Goal: Information Seeking & Learning: Learn about a topic

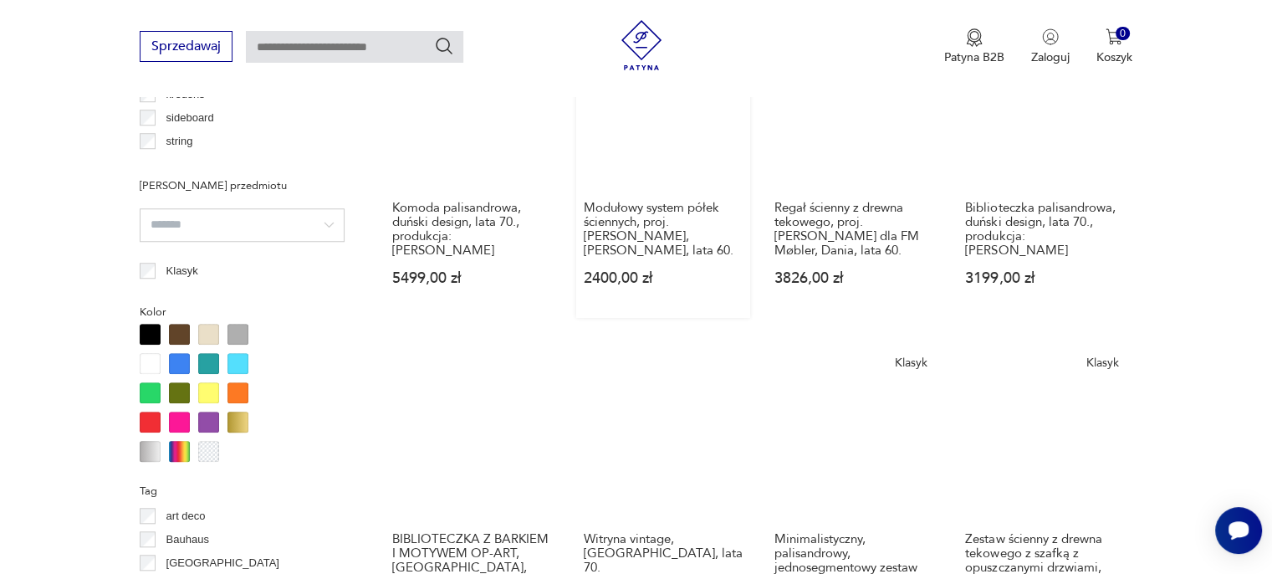
scroll to position [1446, 0]
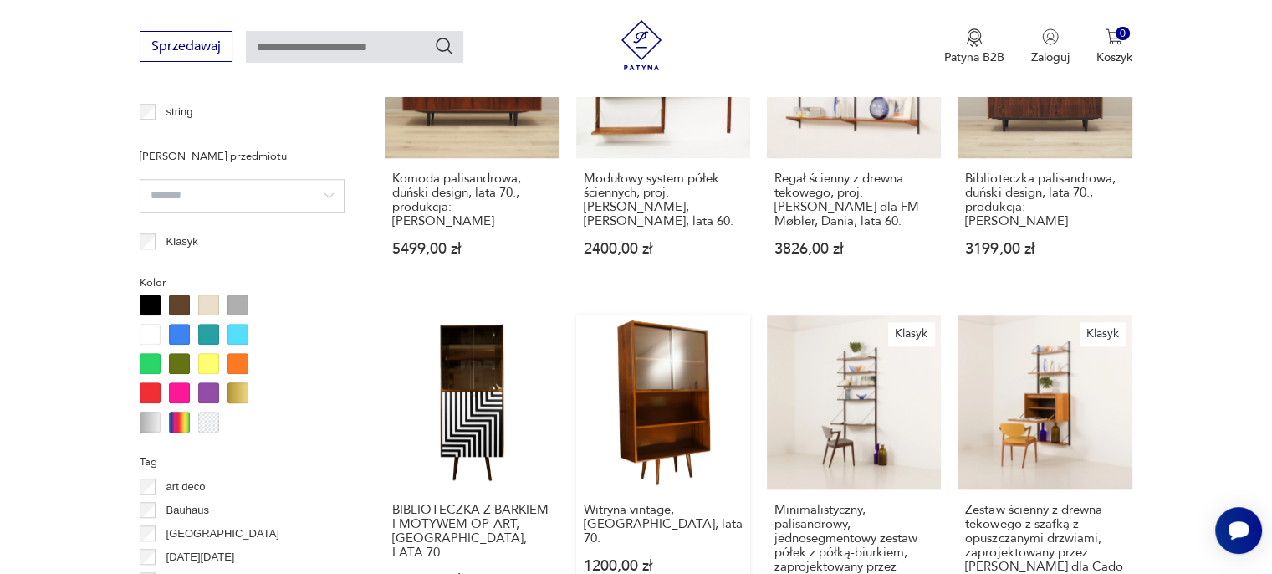
click at [671, 334] on link "Witryna vintage, [GEOGRAPHIC_DATA], lata 70. 1200,00 zł" at bounding box center [663, 488] width 174 height 347
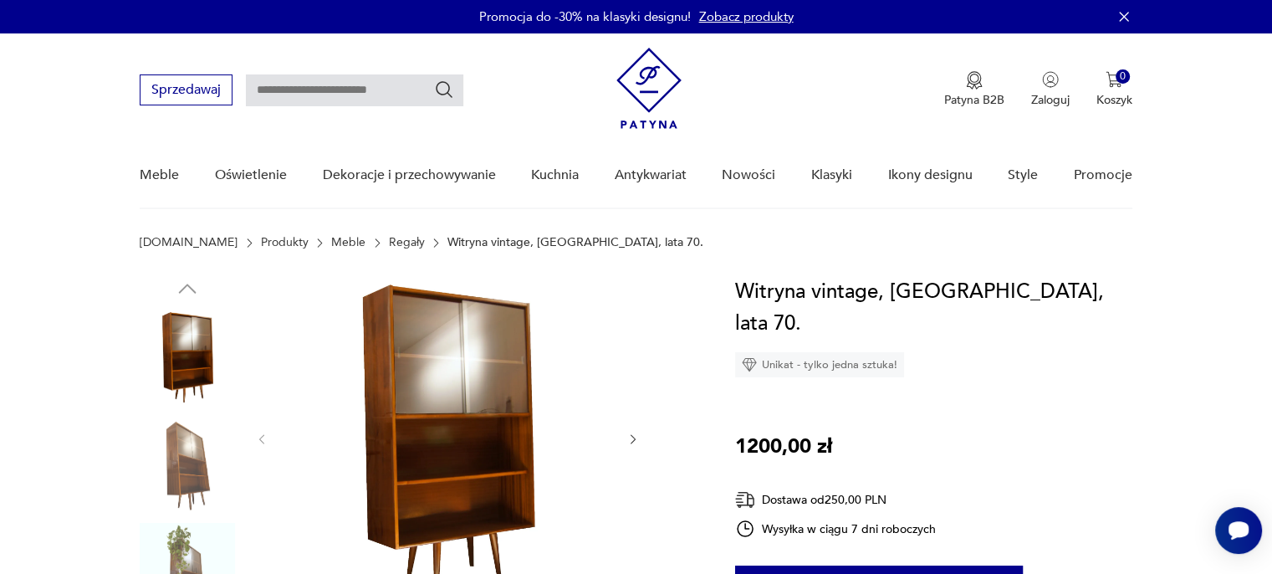
click at [181, 442] on img at bounding box center [187, 463] width 95 height 95
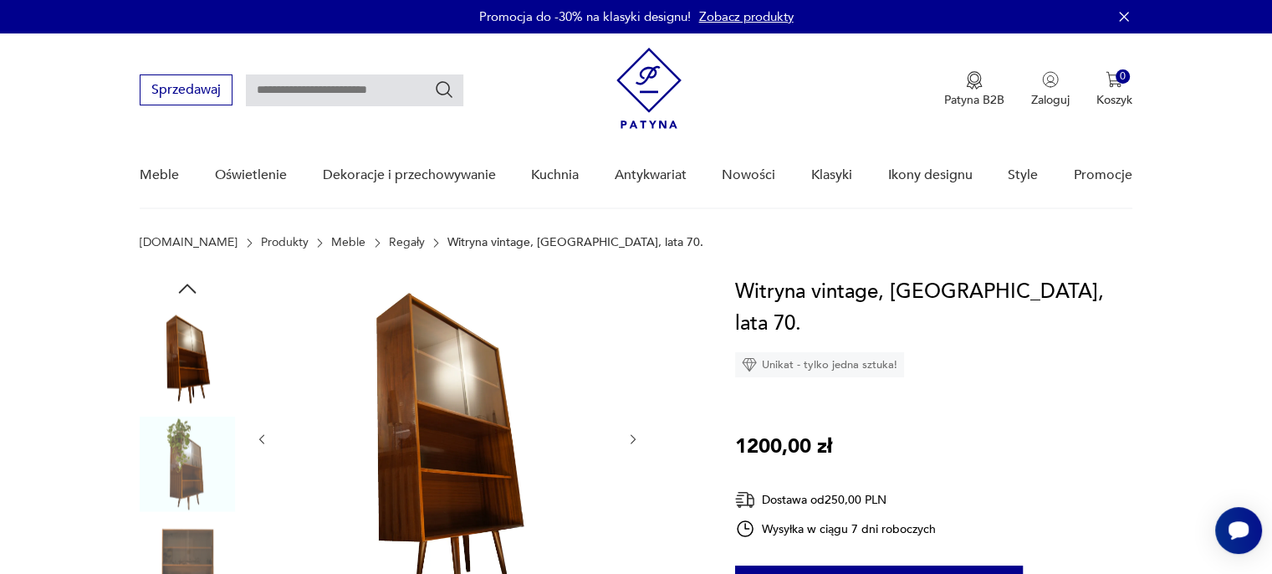
click at [426, 386] on img at bounding box center [447, 437] width 323 height 323
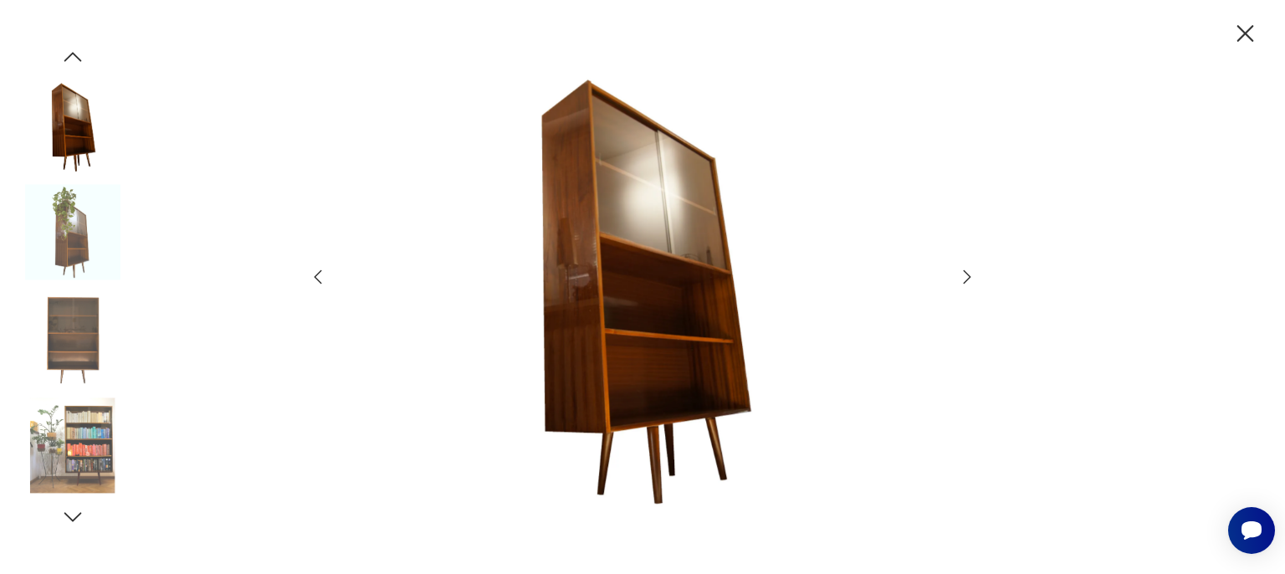
click at [964, 271] on icon "button" at bounding box center [967, 276] width 8 height 13
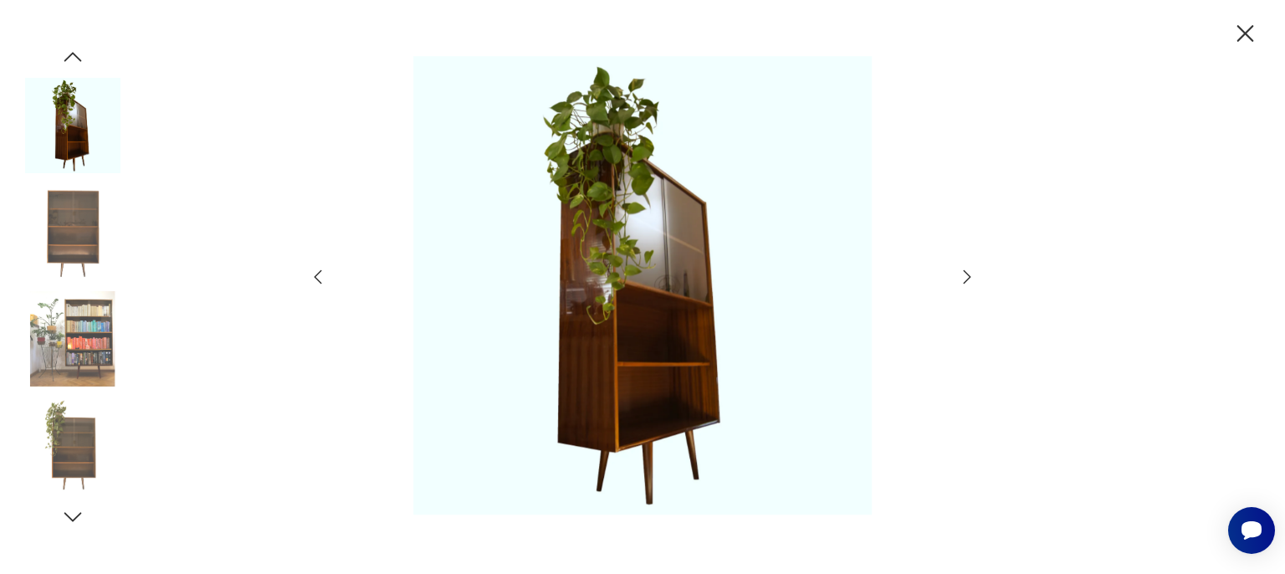
click at [964, 271] on icon "button" at bounding box center [967, 276] width 8 height 13
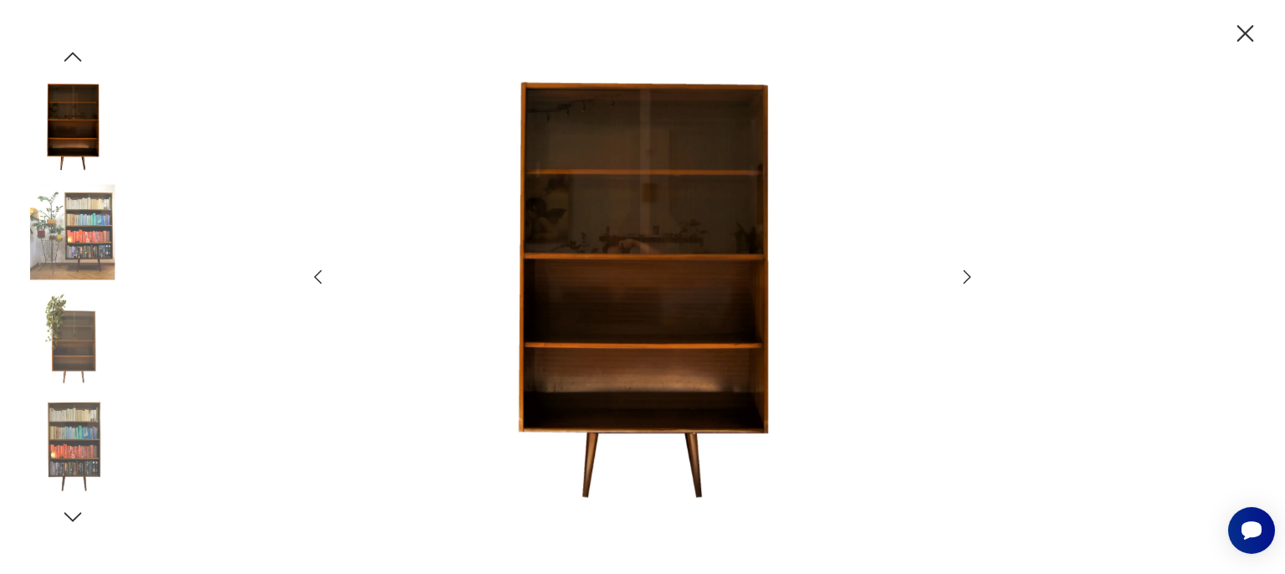
click at [964, 271] on icon "button" at bounding box center [967, 276] width 8 height 13
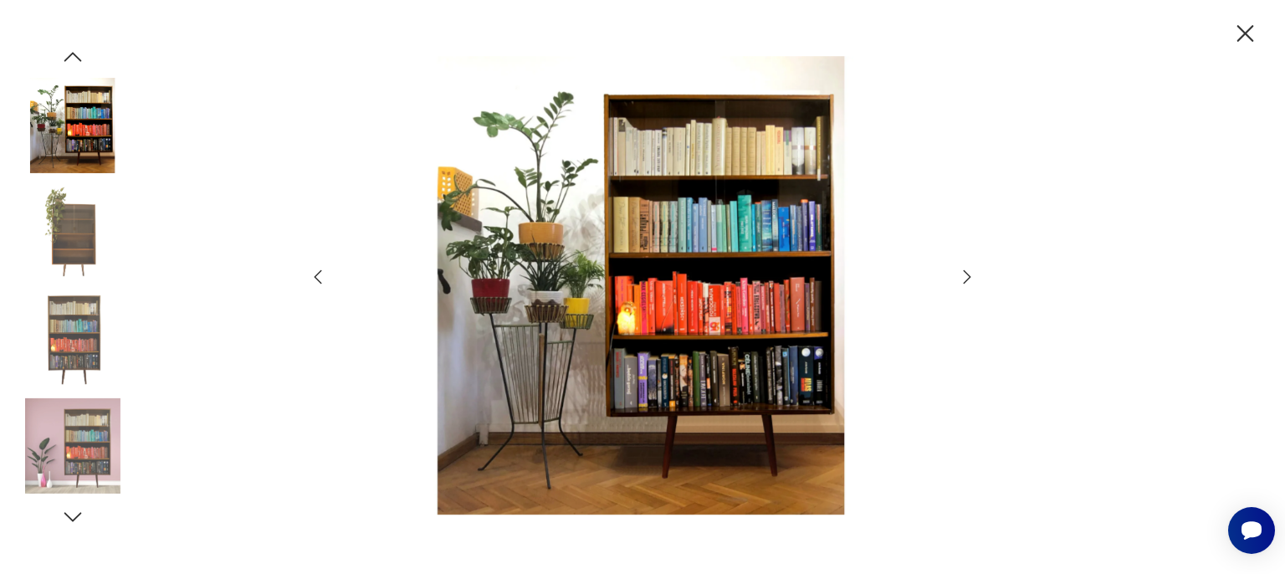
click at [964, 271] on icon "button" at bounding box center [967, 276] width 8 height 13
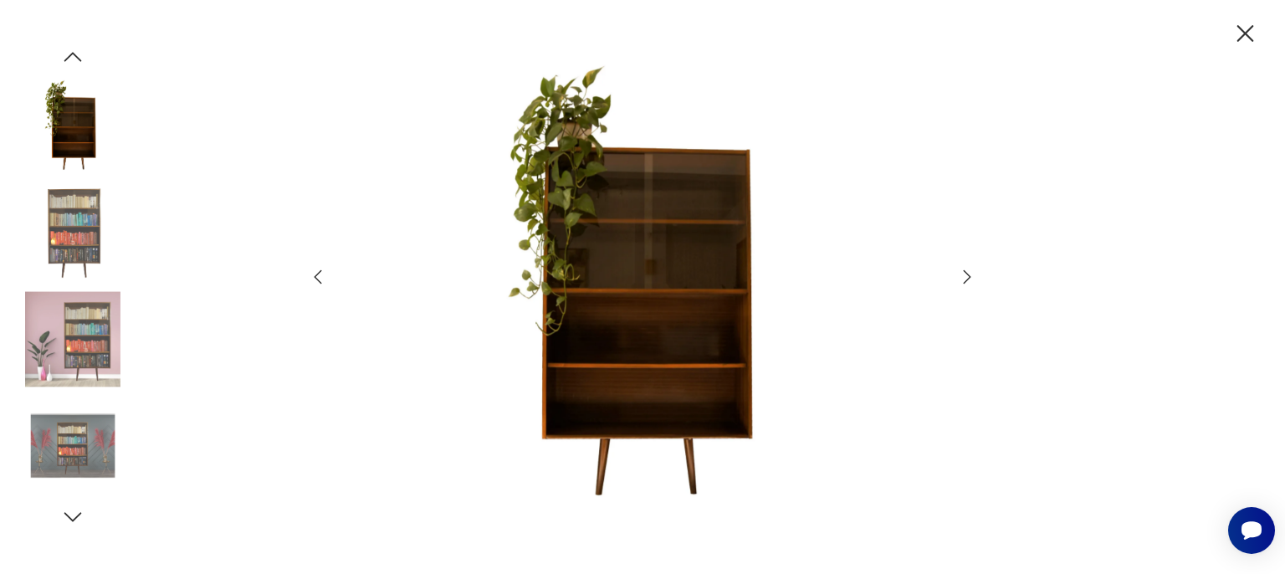
click at [964, 271] on icon "button" at bounding box center [967, 276] width 8 height 13
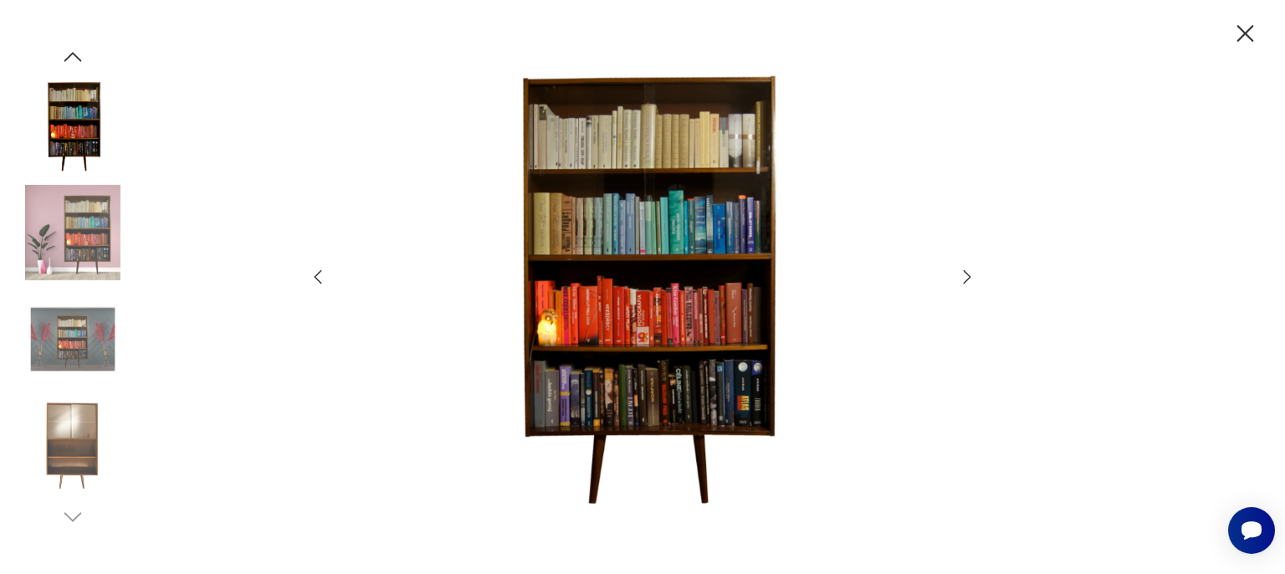
click at [964, 271] on icon "button" at bounding box center [967, 276] width 8 height 13
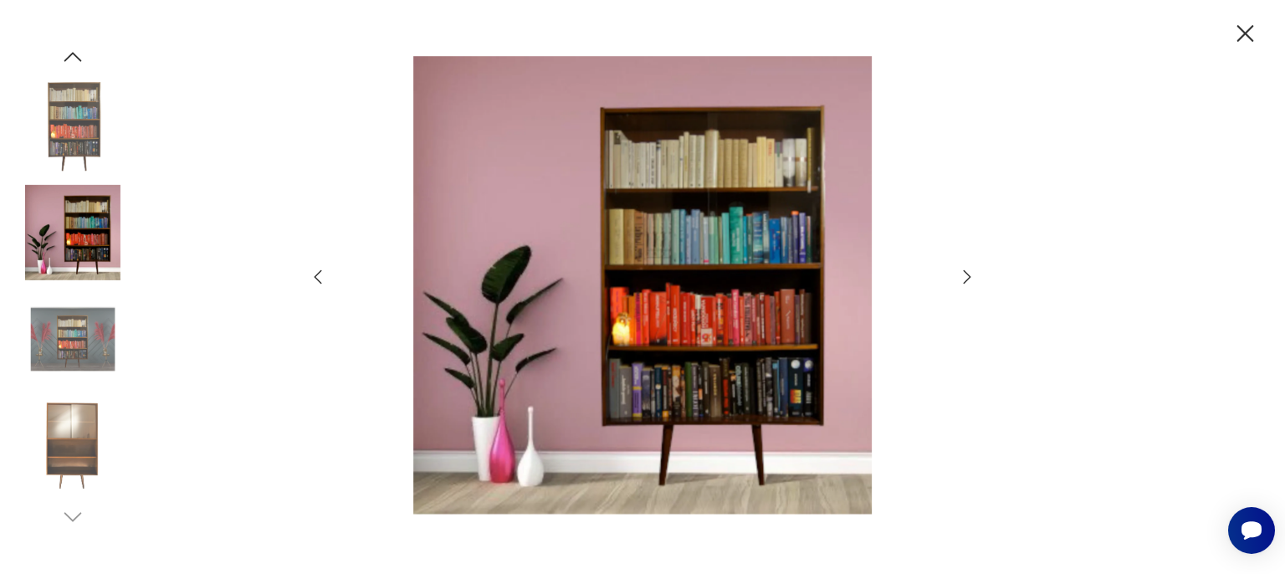
click at [964, 271] on icon "button" at bounding box center [967, 276] width 8 height 13
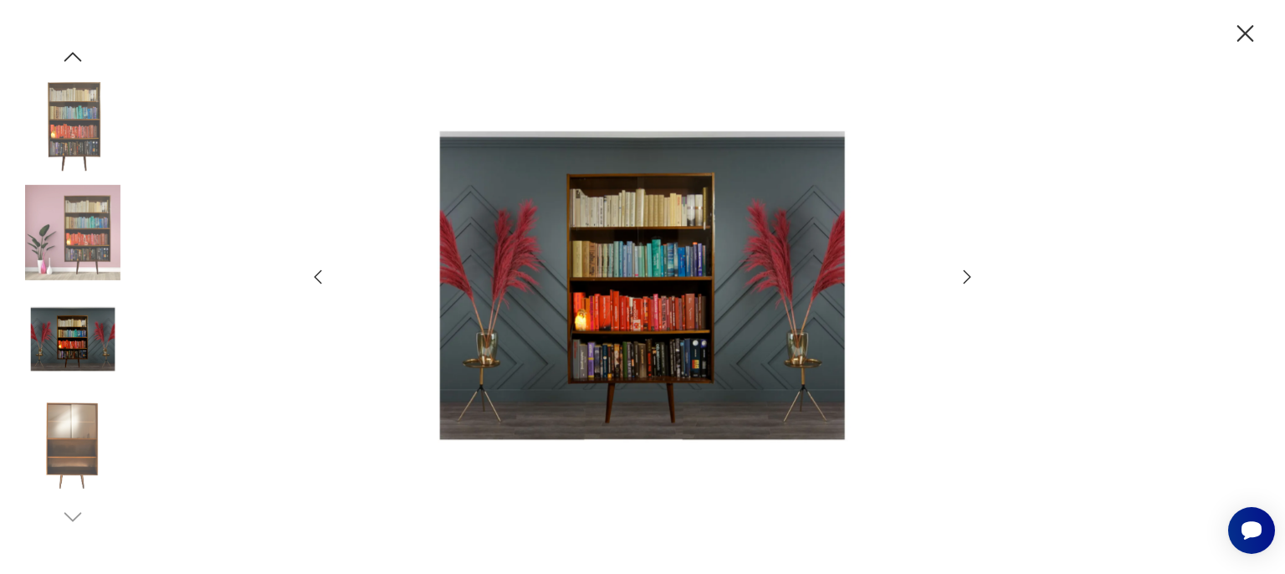
click at [964, 271] on icon "button" at bounding box center [967, 276] width 8 height 13
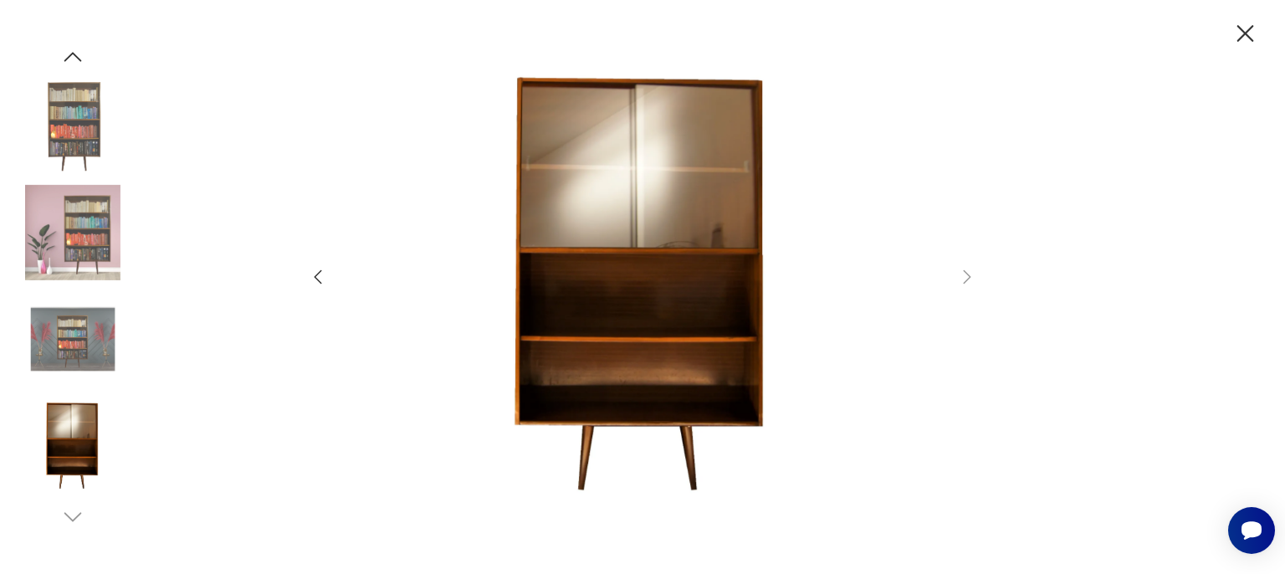
click at [1245, 30] on icon "button" at bounding box center [1244, 33] width 29 height 29
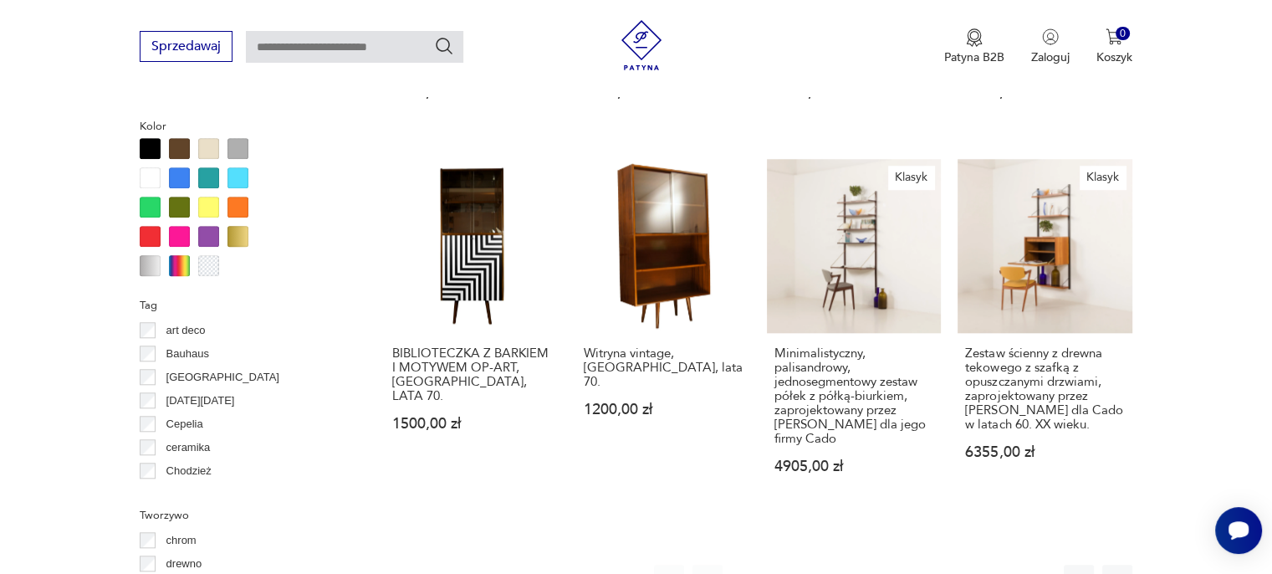
scroll to position [1852, 0]
